Goal: Task Accomplishment & Management: Manage account settings

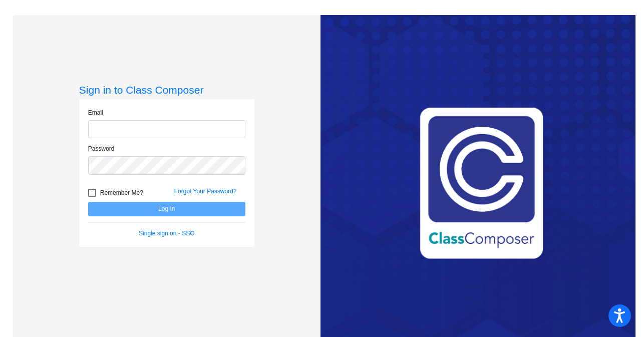
type input "[EMAIL_ADDRESS][DOMAIN_NAME]"
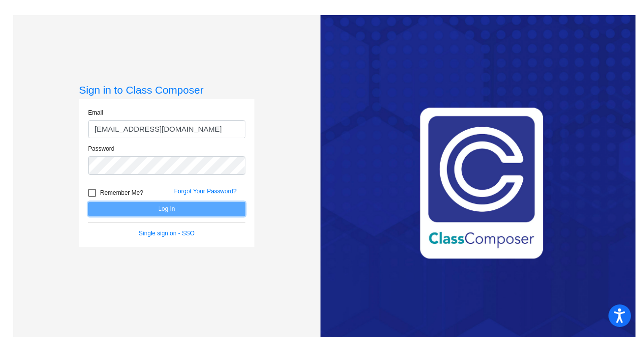
click at [161, 210] on button "Log In" at bounding box center [166, 209] width 157 height 15
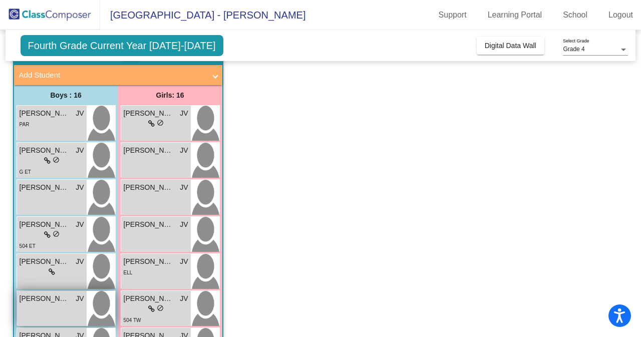
scroll to position [49, 0]
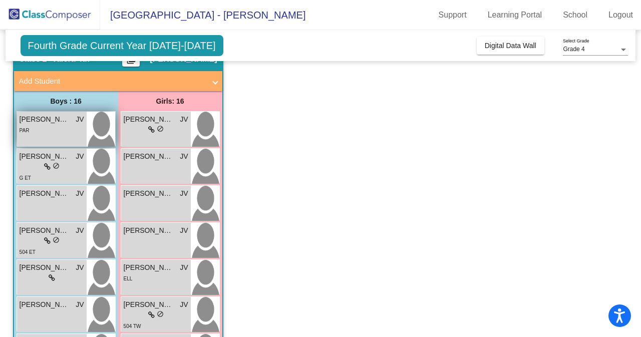
click at [36, 136] on div "[PERSON_NAME] JV lock do_not_disturb_alt PAR" at bounding box center [52, 129] width 70 height 35
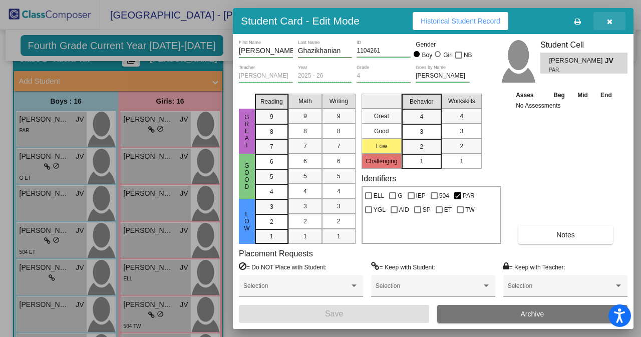
click at [610, 19] on icon "button" at bounding box center [610, 21] width 6 height 7
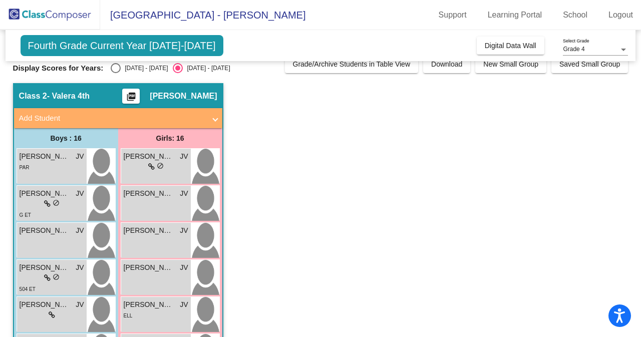
scroll to position [12, 0]
click at [117, 68] on div "Select an option" at bounding box center [116, 68] width 10 height 10
click at [116, 73] on input "[DATE] - [DATE]" at bounding box center [115, 73] width 1 height 1
radio input "true"
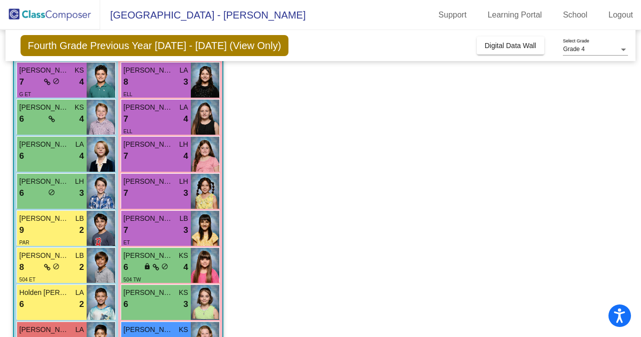
scroll to position [324, 0]
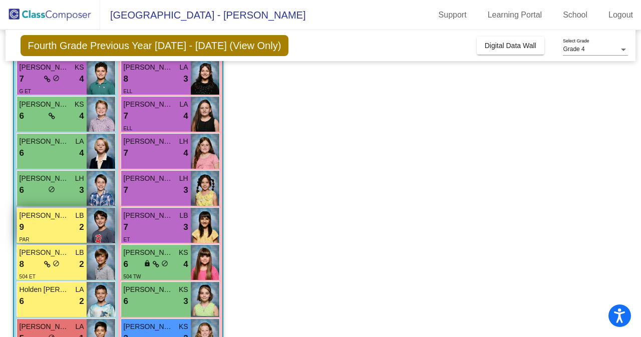
click at [67, 221] on div "9 lock do_not_disturb_alt 2" at bounding box center [52, 227] width 65 height 13
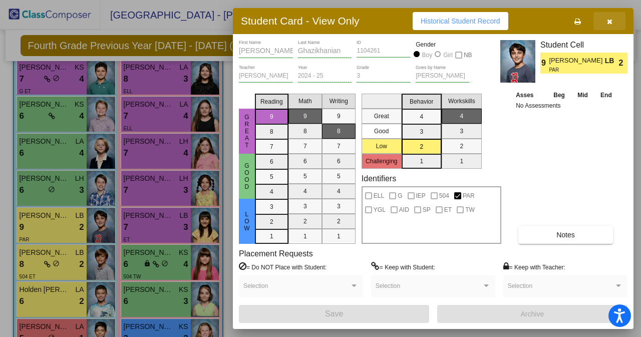
click at [612, 19] on icon "button" at bounding box center [610, 21] width 6 height 7
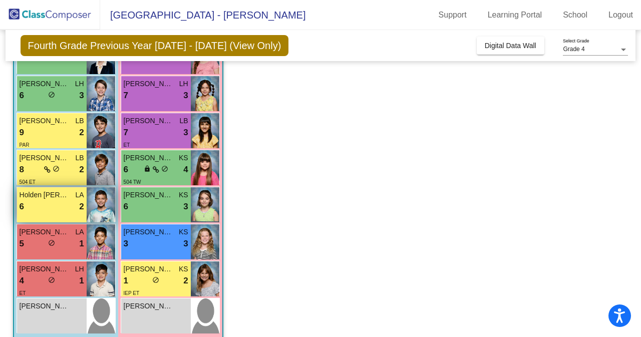
scroll to position [419, 0]
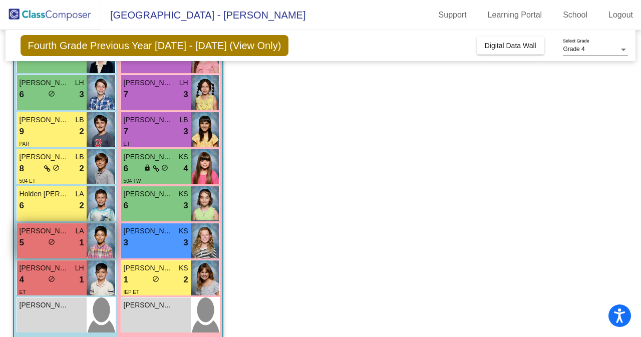
click at [61, 235] on span "[PERSON_NAME]" at bounding box center [45, 231] width 50 height 11
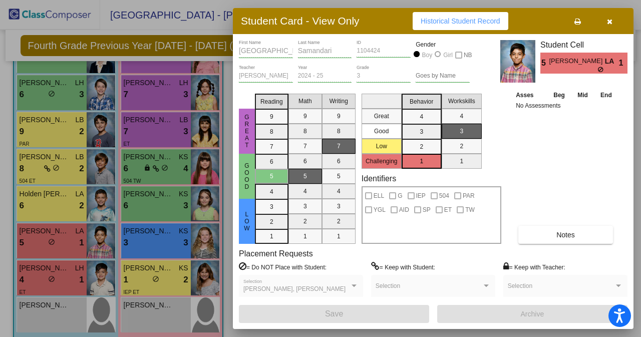
click at [66, 275] on div at bounding box center [320, 168] width 641 height 337
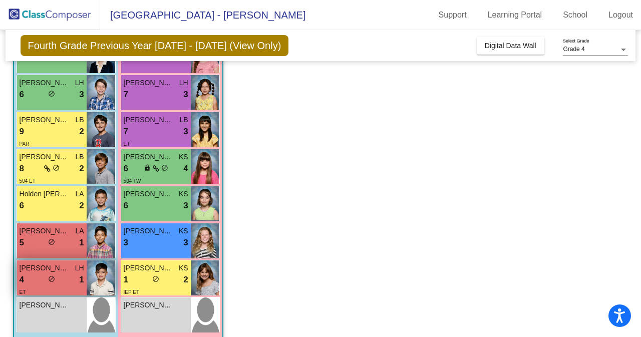
click at [71, 281] on div "4 lock do_not_disturb_alt 1" at bounding box center [52, 280] width 65 height 13
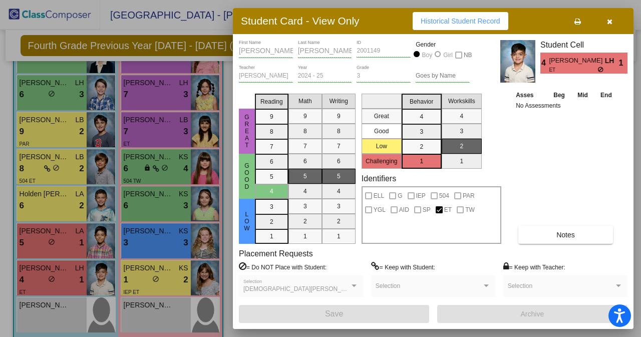
click at [58, 204] on div at bounding box center [320, 168] width 641 height 337
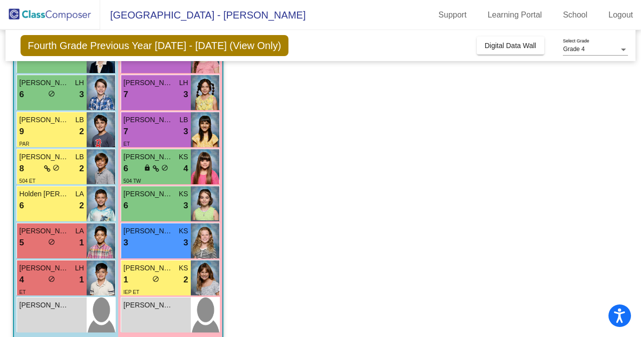
click at [58, 204] on div "6 lock do_not_disturb_alt 2" at bounding box center [52, 205] width 65 height 13
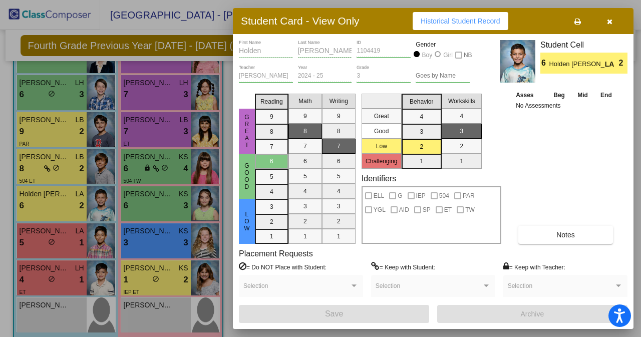
click at [59, 170] on div at bounding box center [320, 168] width 641 height 337
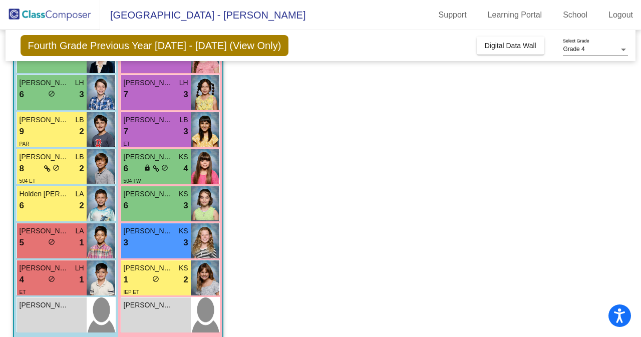
click at [59, 170] on span "do_not_disturb_alt" at bounding box center [56, 167] width 7 height 7
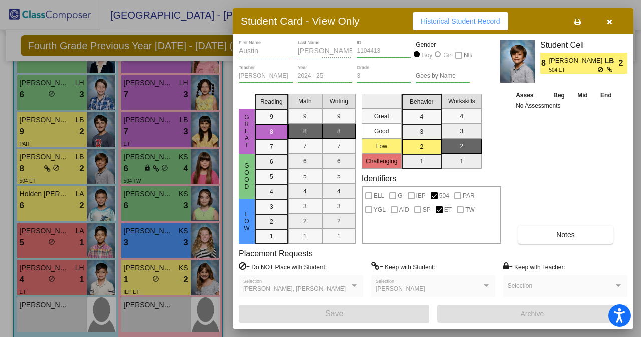
click at [58, 124] on div at bounding box center [320, 168] width 641 height 337
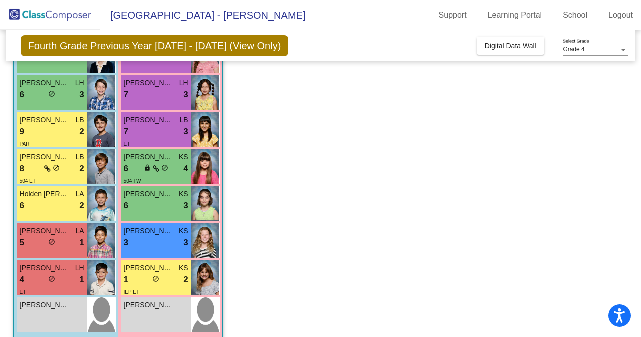
click at [58, 124] on span "[PERSON_NAME]" at bounding box center [45, 120] width 50 height 11
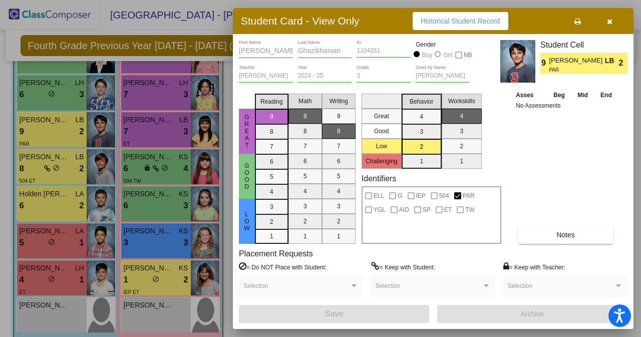
click at [154, 241] on div at bounding box center [320, 168] width 641 height 337
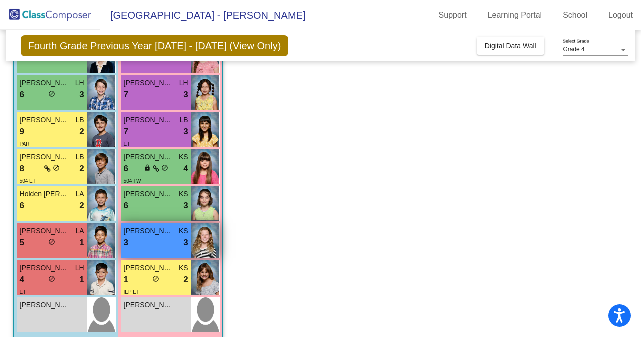
click at [152, 242] on div "3 lock do_not_disturb_alt 3" at bounding box center [156, 242] width 65 height 13
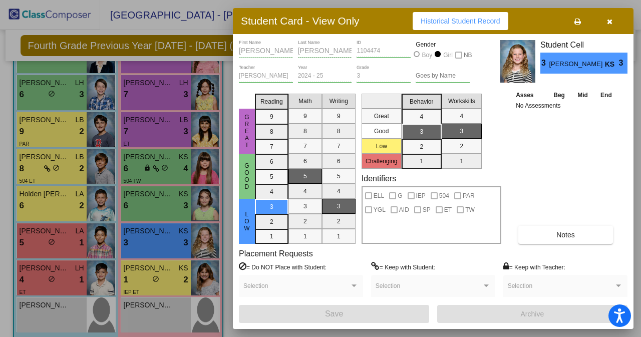
click at [151, 206] on div at bounding box center [320, 168] width 641 height 337
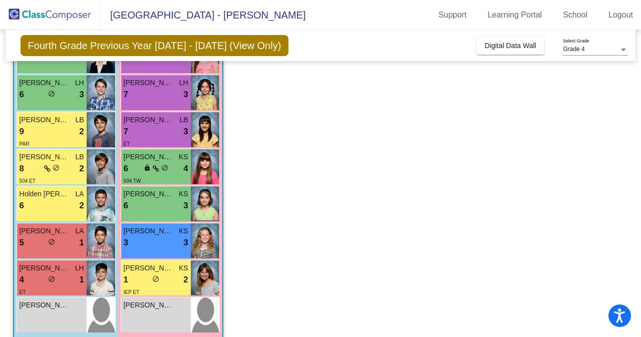
click at [151, 206] on div "6 lock do_not_disturb_alt 3" at bounding box center [156, 205] width 65 height 13
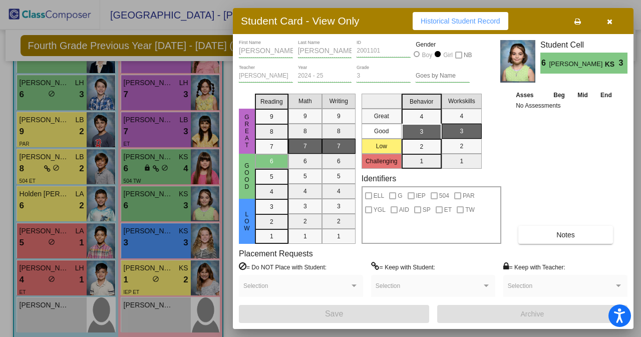
click at [148, 171] on div at bounding box center [320, 168] width 641 height 337
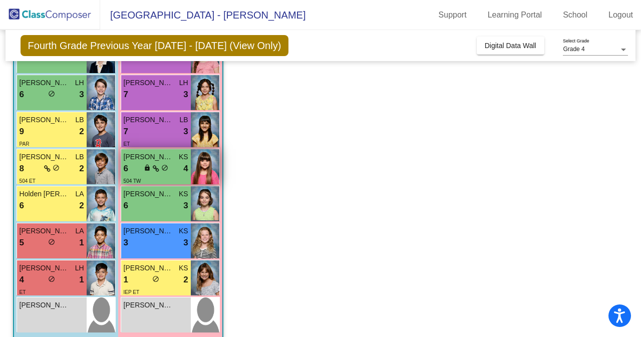
click at [159, 178] on div "504 TW" at bounding box center [156, 180] width 65 height 11
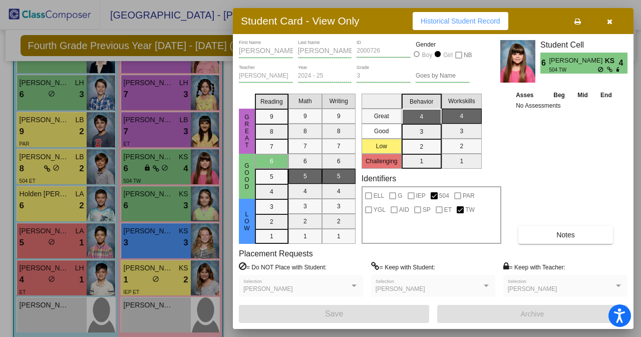
click at [163, 133] on div at bounding box center [320, 168] width 641 height 337
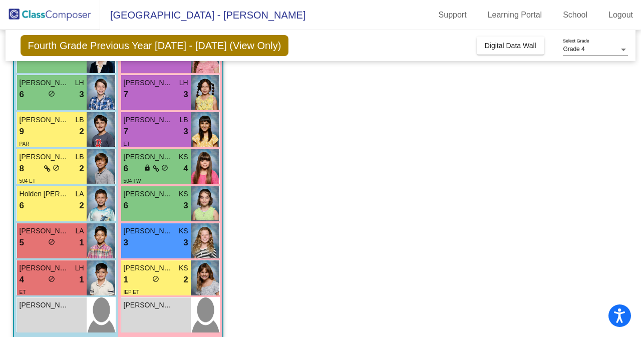
click at [163, 133] on div "7 lock do_not_disturb_alt 3" at bounding box center [156, 131] width 65 height 13
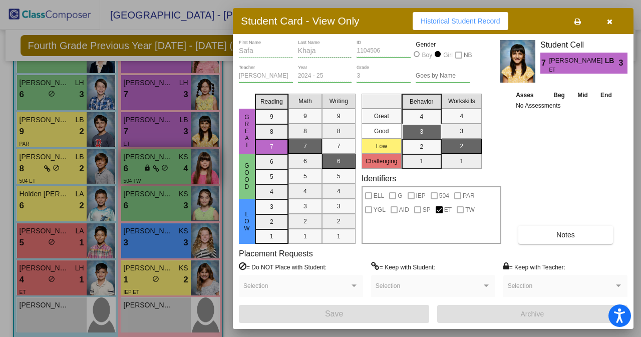
click at [166, 158] on div at bounding box center [320, 168] width 641 height 337
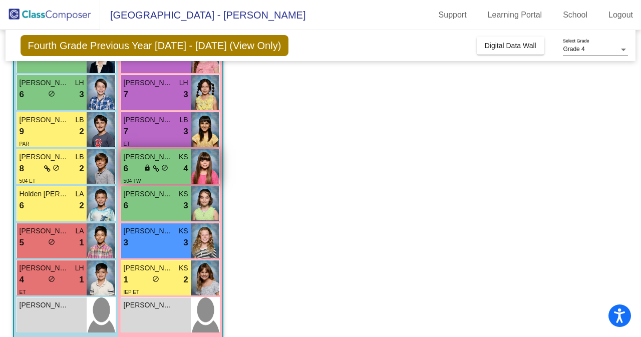
click at [166, 158] on span "[PERSON_NAME]" at bounding box center [149, 157] width 50 height 11
